Goal: Information Seeking & Learning: Check status

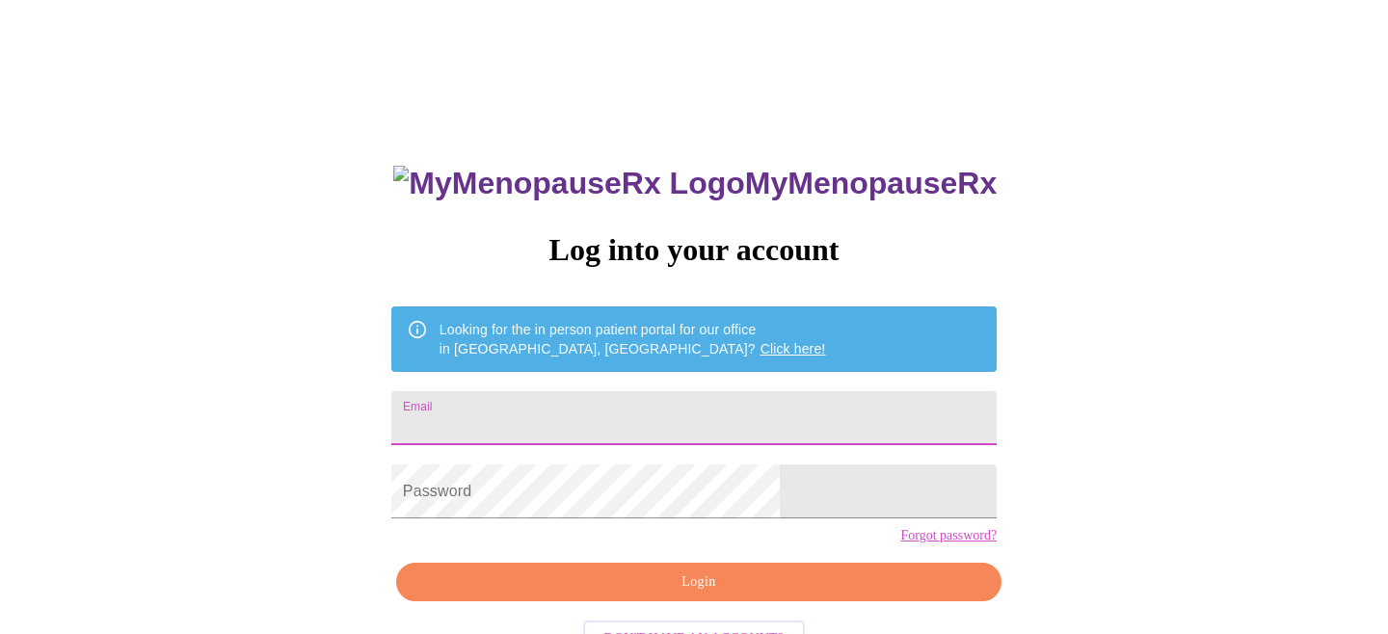
click at [726, 400] on input "Email" at bounding box center [693, 418] width 605 height 54
type input "[EMAIL_ADDRESS][DOMAIN_NAME]"
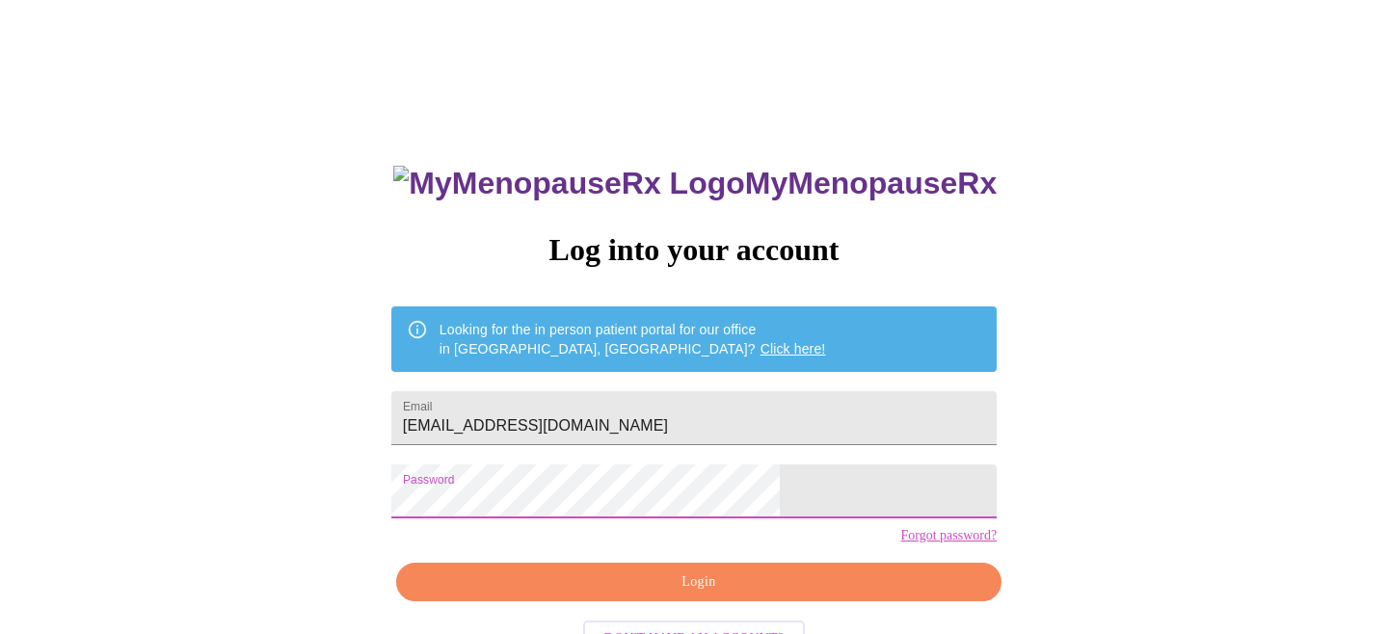
click at [698, 595] on span "Login" at bounding box center [698, 582] width 561 height 24
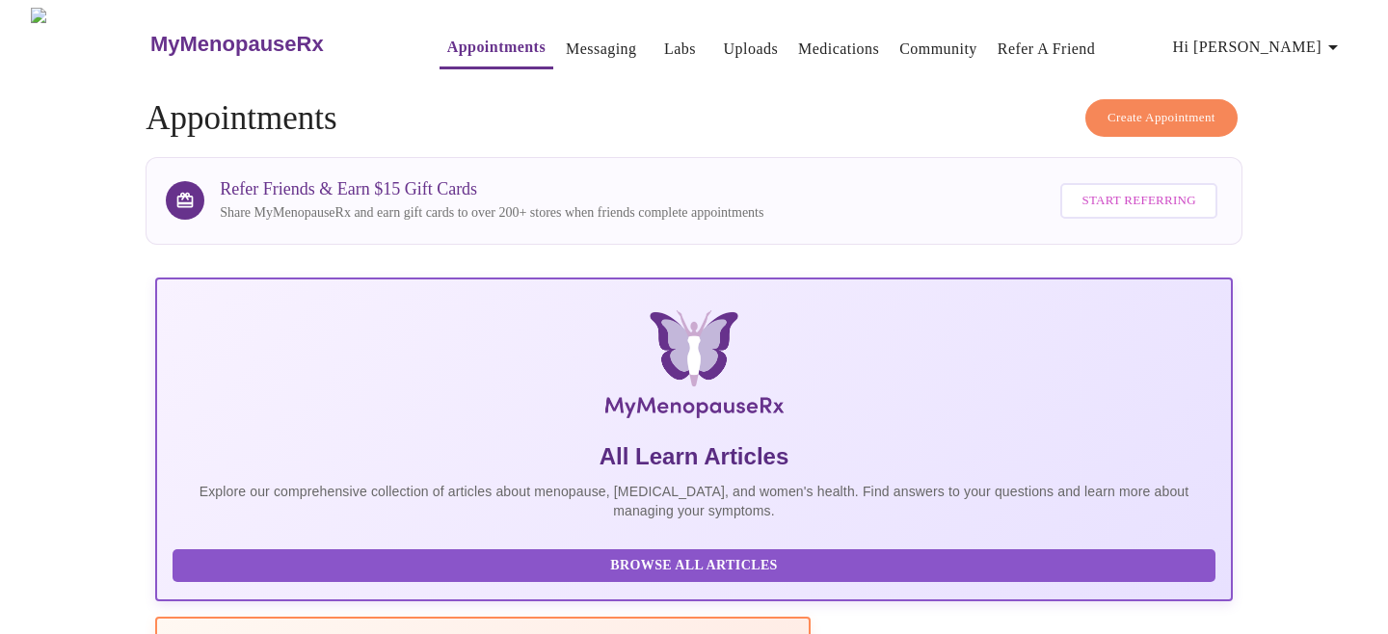
click at [664, 40] on link "Labs" at bounding box center [680, 49] width 32 height 27
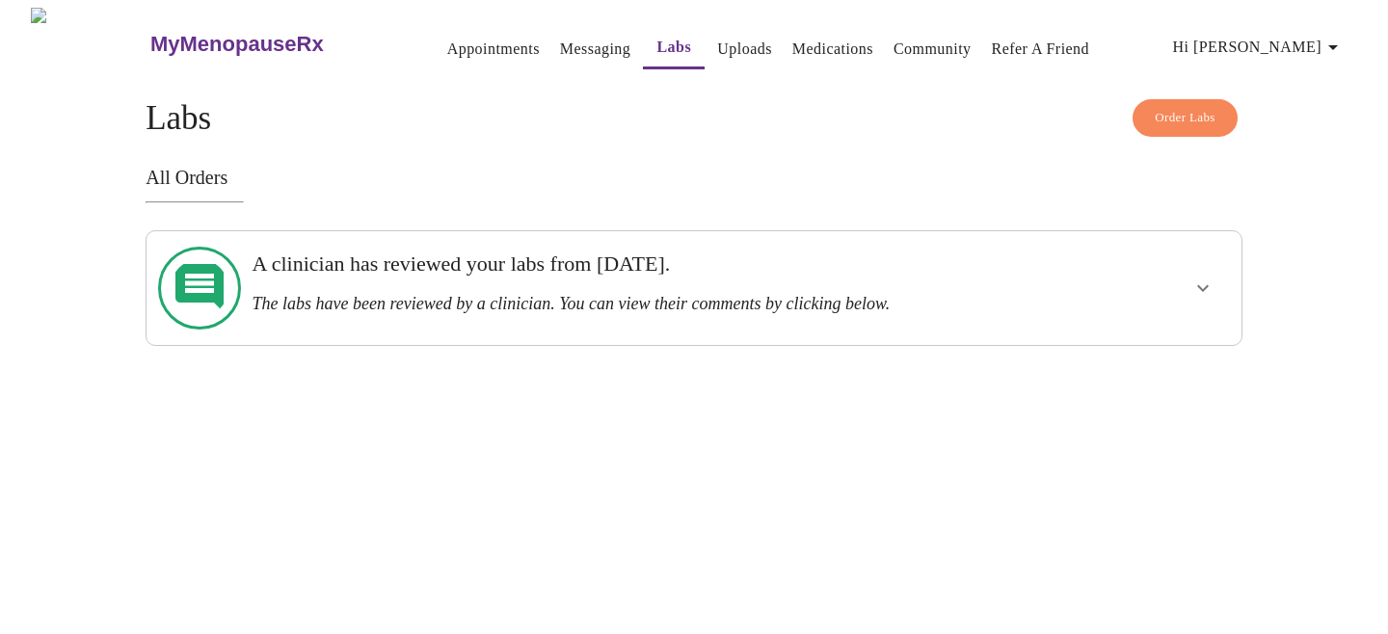
click at [481, 272] on h3 "A clinician has reviewed your labs from [DATE]." at bounding box center [641, 264] width 779 height 25
click at [1203, 278] on icon "show more" at bounding box center [1202, 288] width 23 height 23
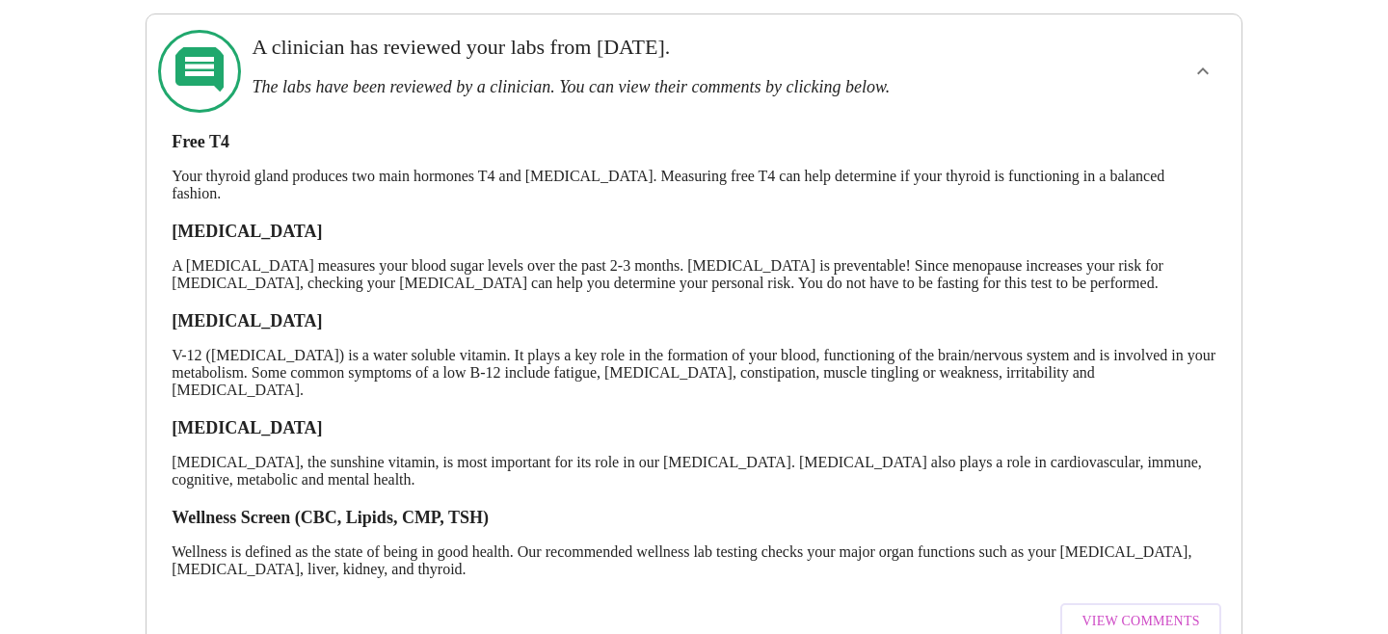
scroll to position [256, 0]
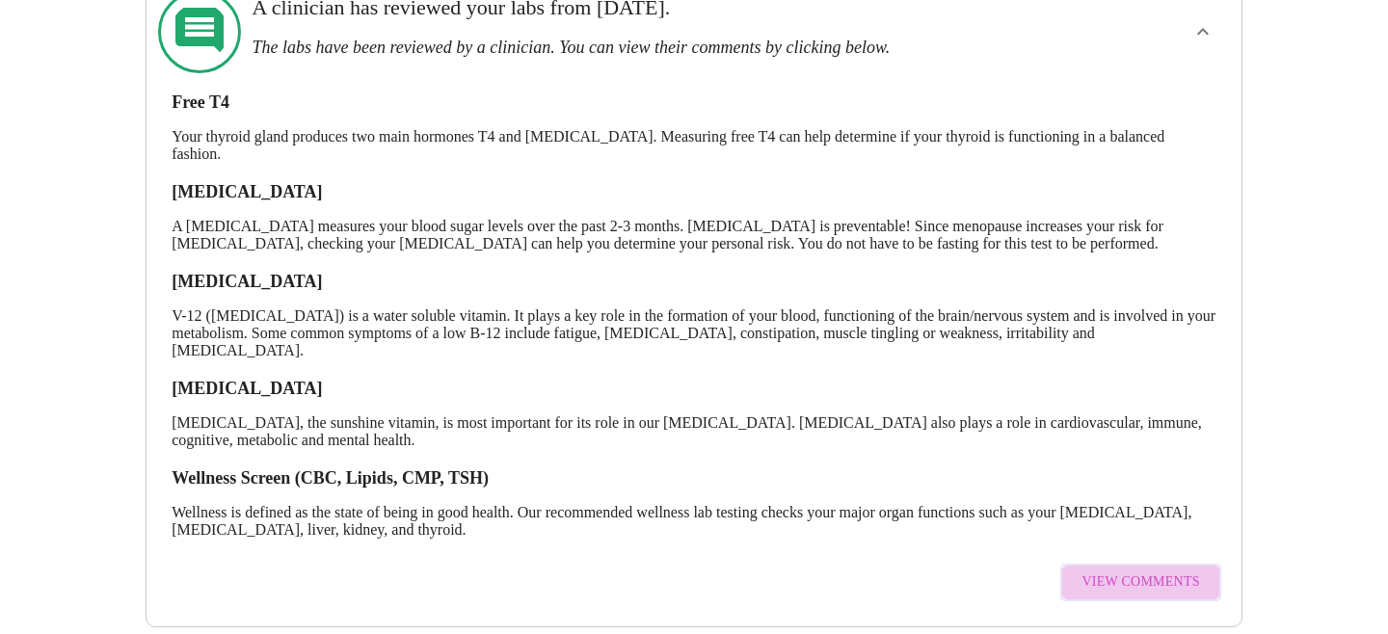
click at [1155, 570] on span "View Comments" at bounding box center [1140, 582] width 118 height 24
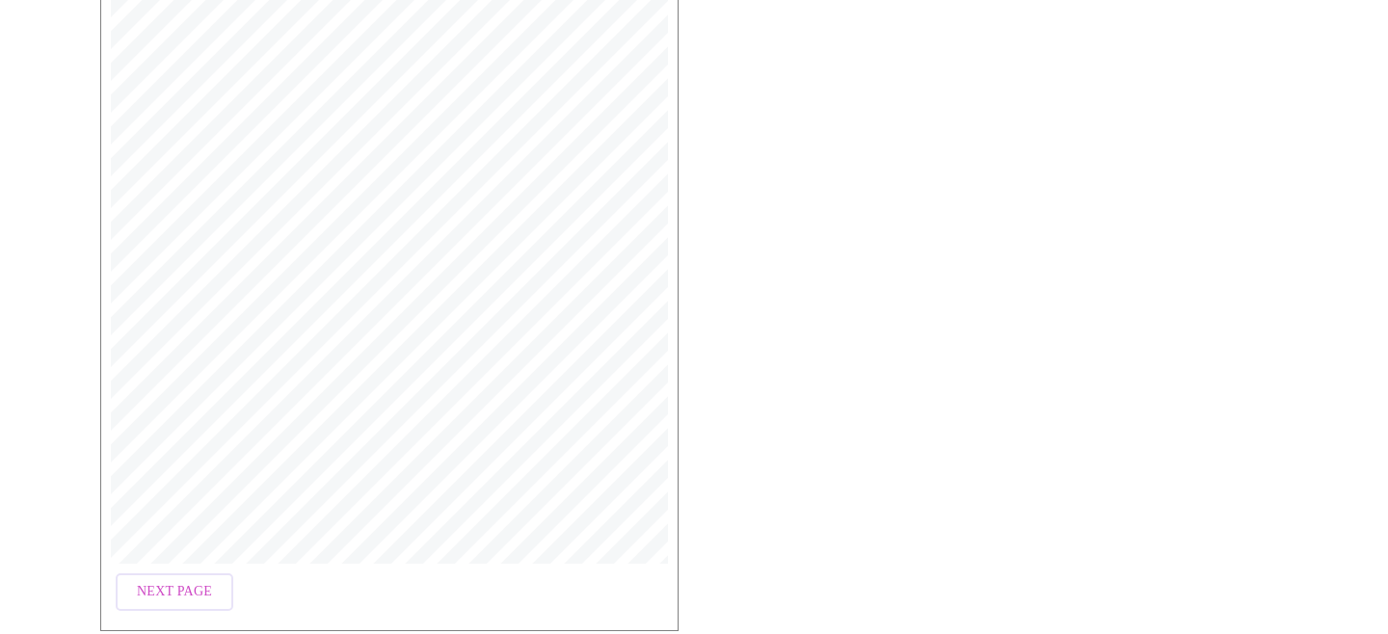
scroll to position [435, 0]
click at [207, 496] on span "Next Page" at bounding box center [174, 508] width 75 height 24
click at [344, 499] on span "Next Page" at bounding box center [332, 508] width 75 height 24
click at [332, 503] on span "Next Page" at bounding box center [332, 508] width 75 height 24
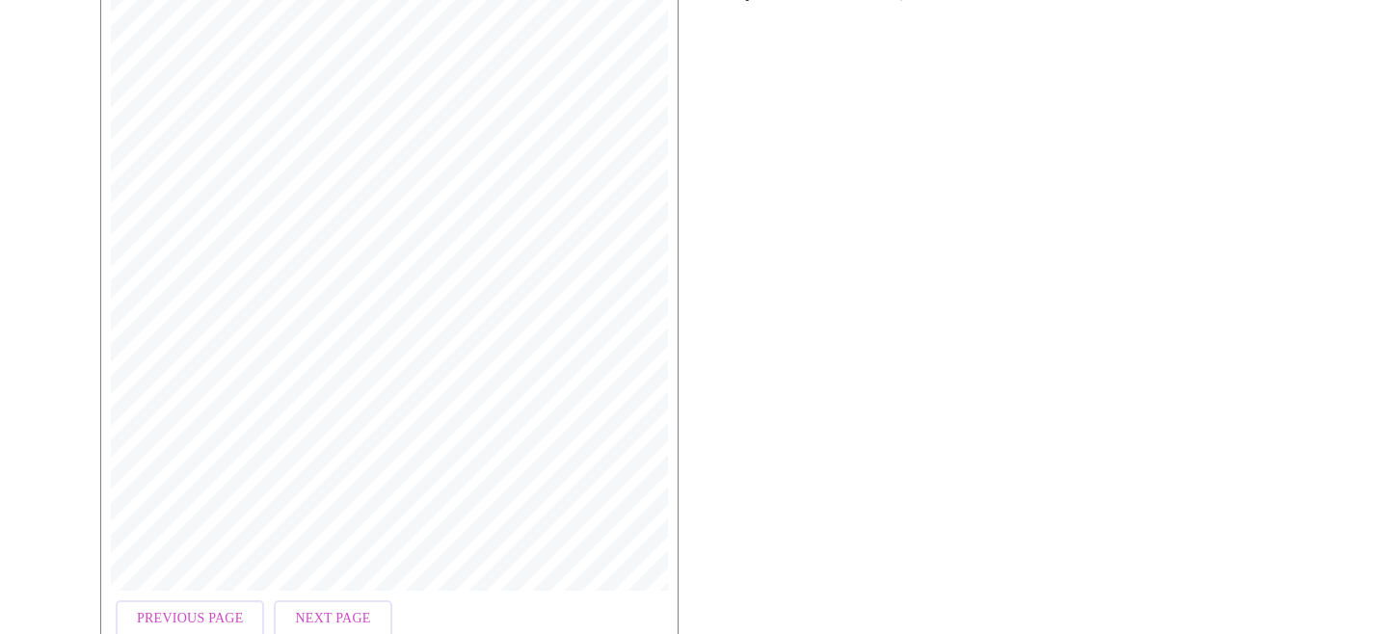
click at [340, 607] on span "Next Page" at bounding box center [332, 619] width 75 height 24
